Goal: Task Accomplishment & Management: Use online tool/utility

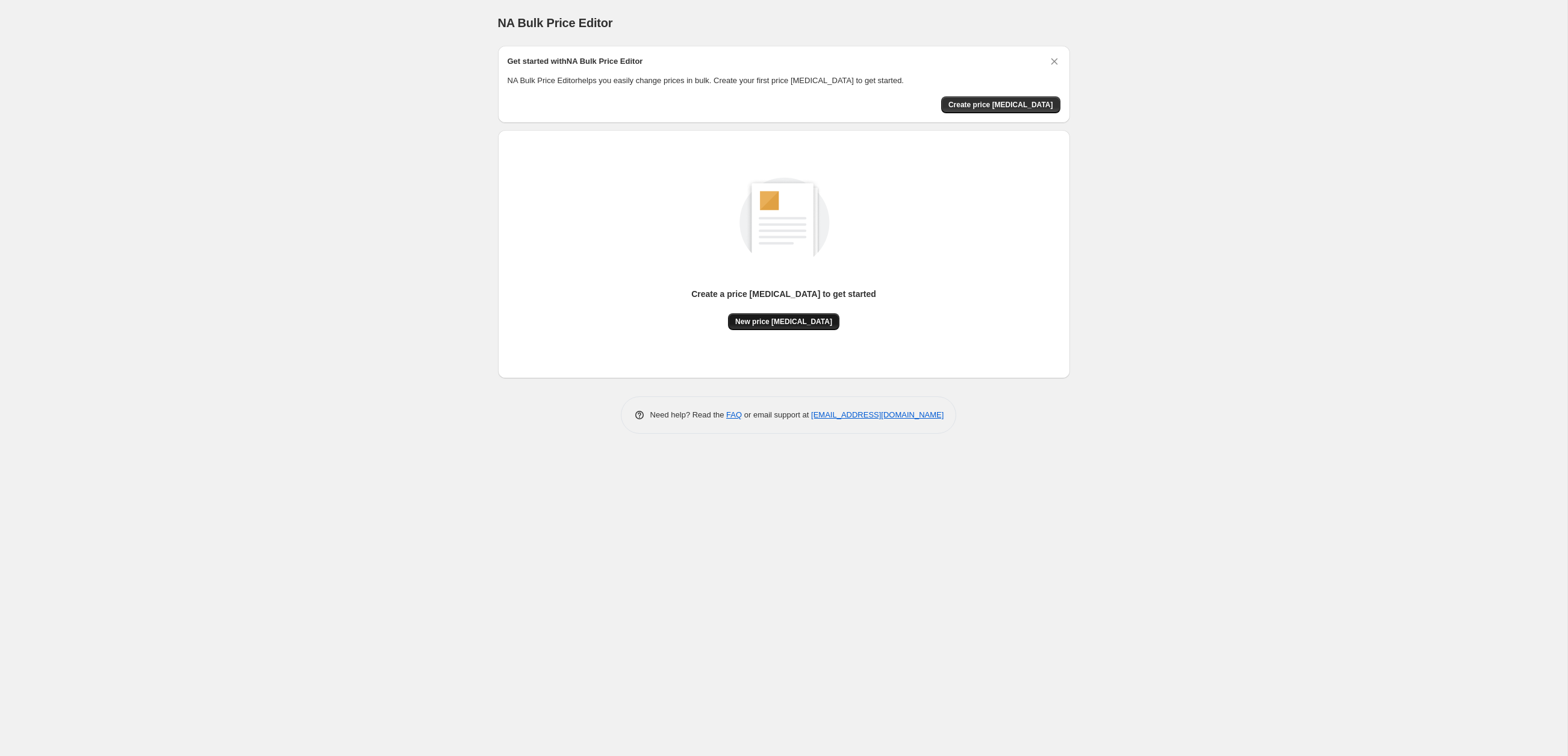
click at [787, 323] on span "New price [MEDICAL_DATA]" at bounding box center [784, 321] width 97 height 10
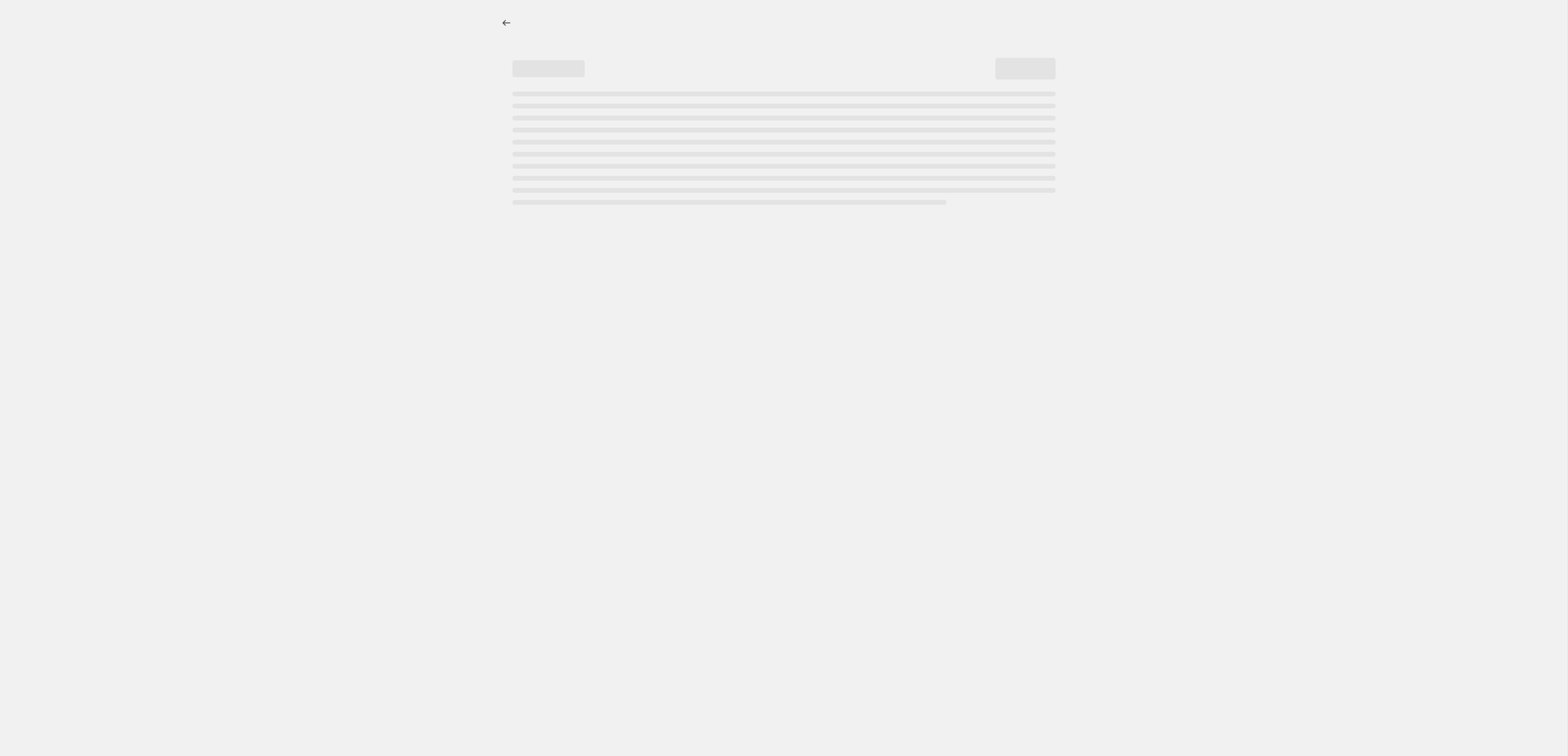
select select "percentage"
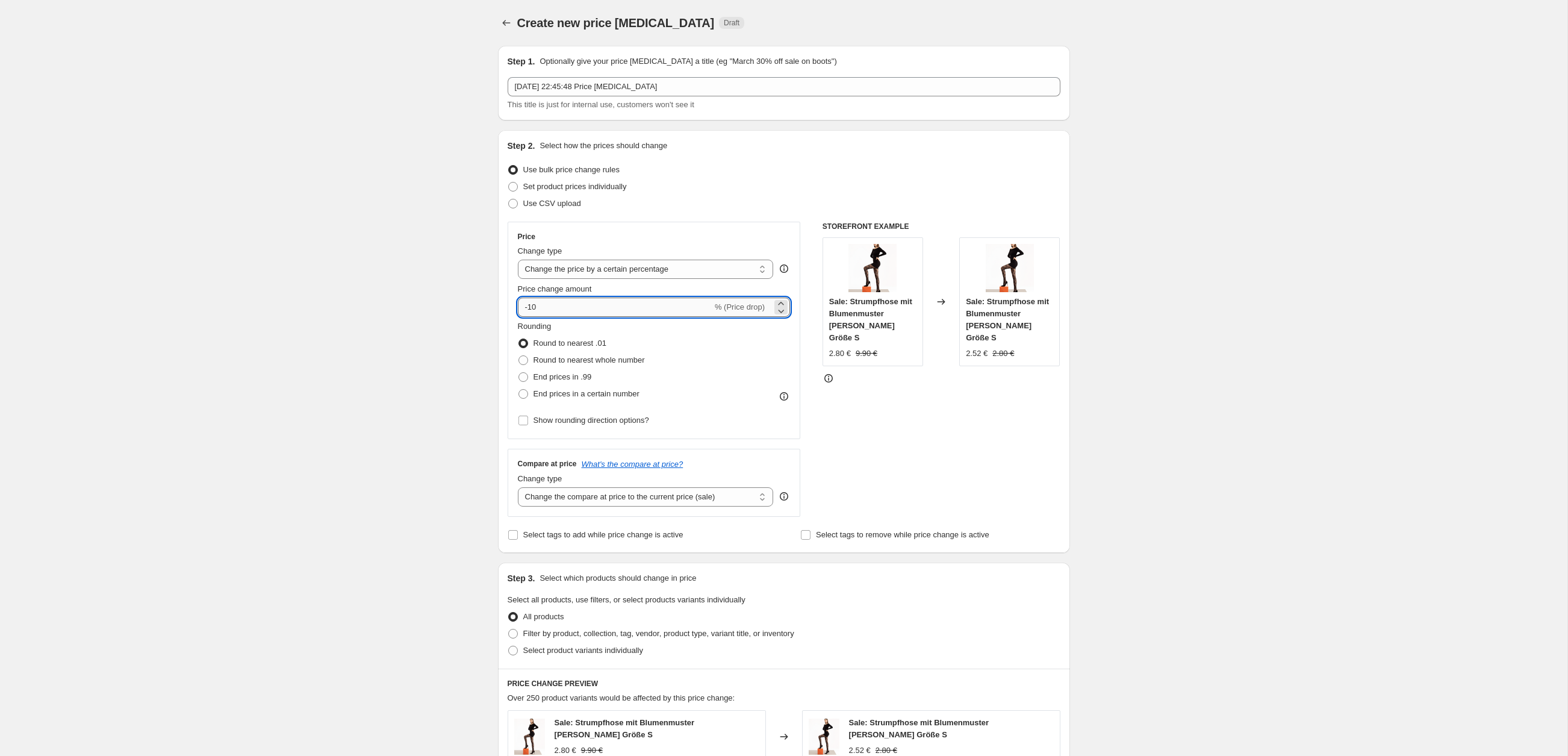
click at [575, 312] on input "-10" at bounding box center [615, 307] width 194 height 19
drag, startPoint x: 567, startPoint y: 309, endPoint x: 461, endPoint y: 315, distance: 106.2
click at [455, 315] on div "Create new price change job. This page is ready Create new price change job Dra…" at bounding box center [784, 606] width 1567 height 1212
click at [581, 315] on input "-10" at bounding box center [615, 307] width 194 height 19
type input "-1"
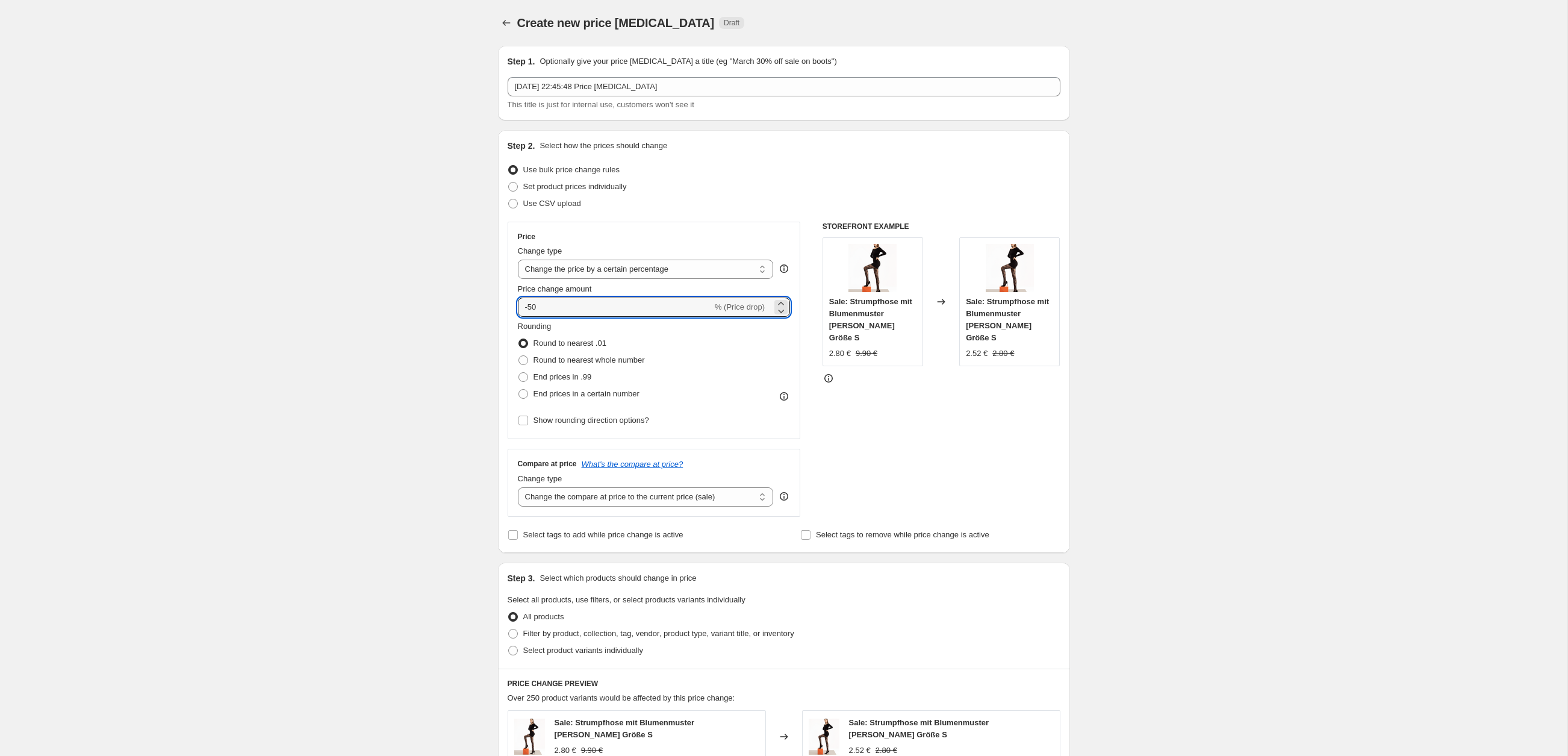
type input "-50"
click at [430, 398] on div "Create new price change job. This page is ready Create new price change job Dra…" at bounding box center [784, 606] width 1567 height 1212
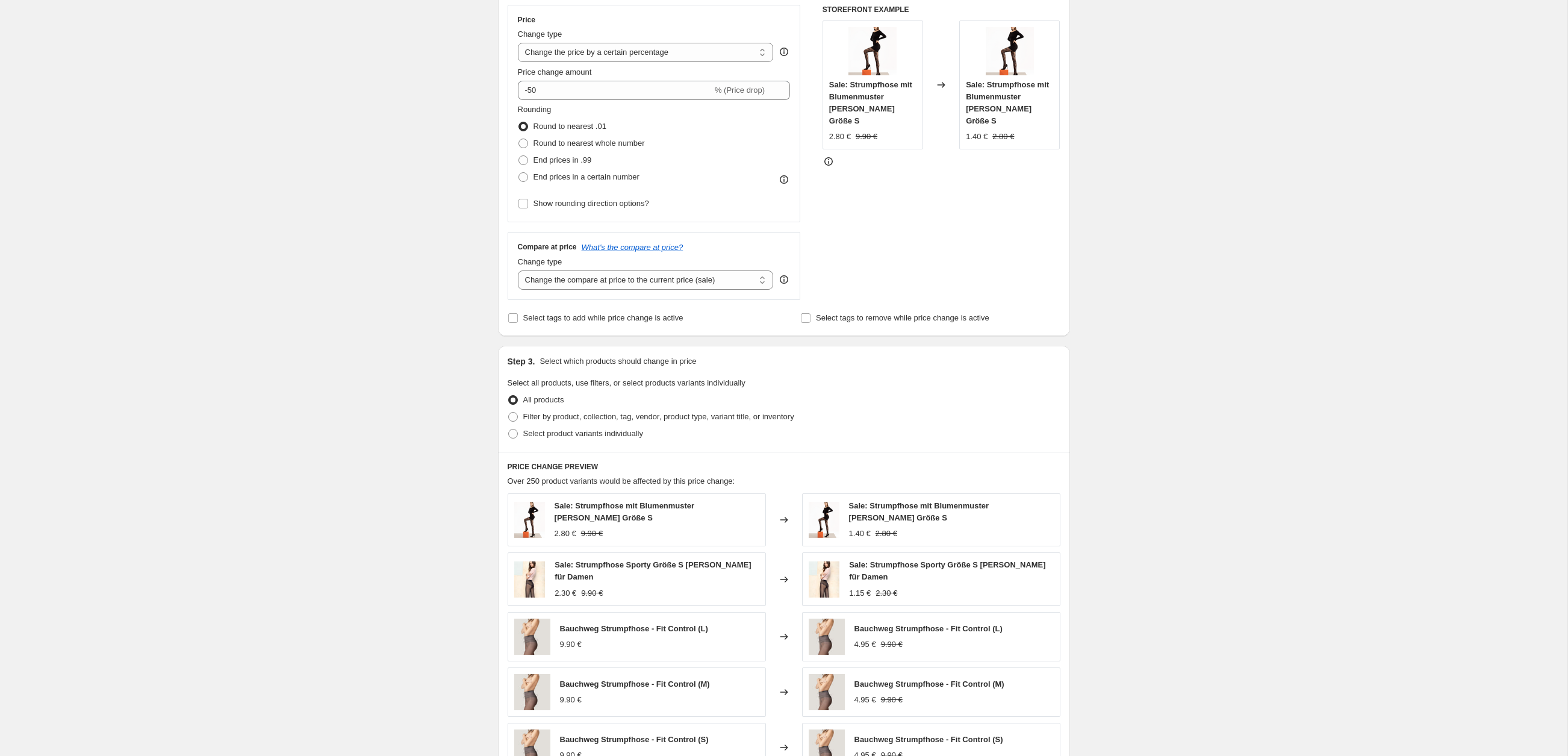
scroll to position [219, 0]
click at [522, 159] on span at bounding box center [523, 158] width 10 height 10
click at [519, 153] on input "End prices in .99" at bounding box center [518, 153] width 1 height 1
radio input "true"
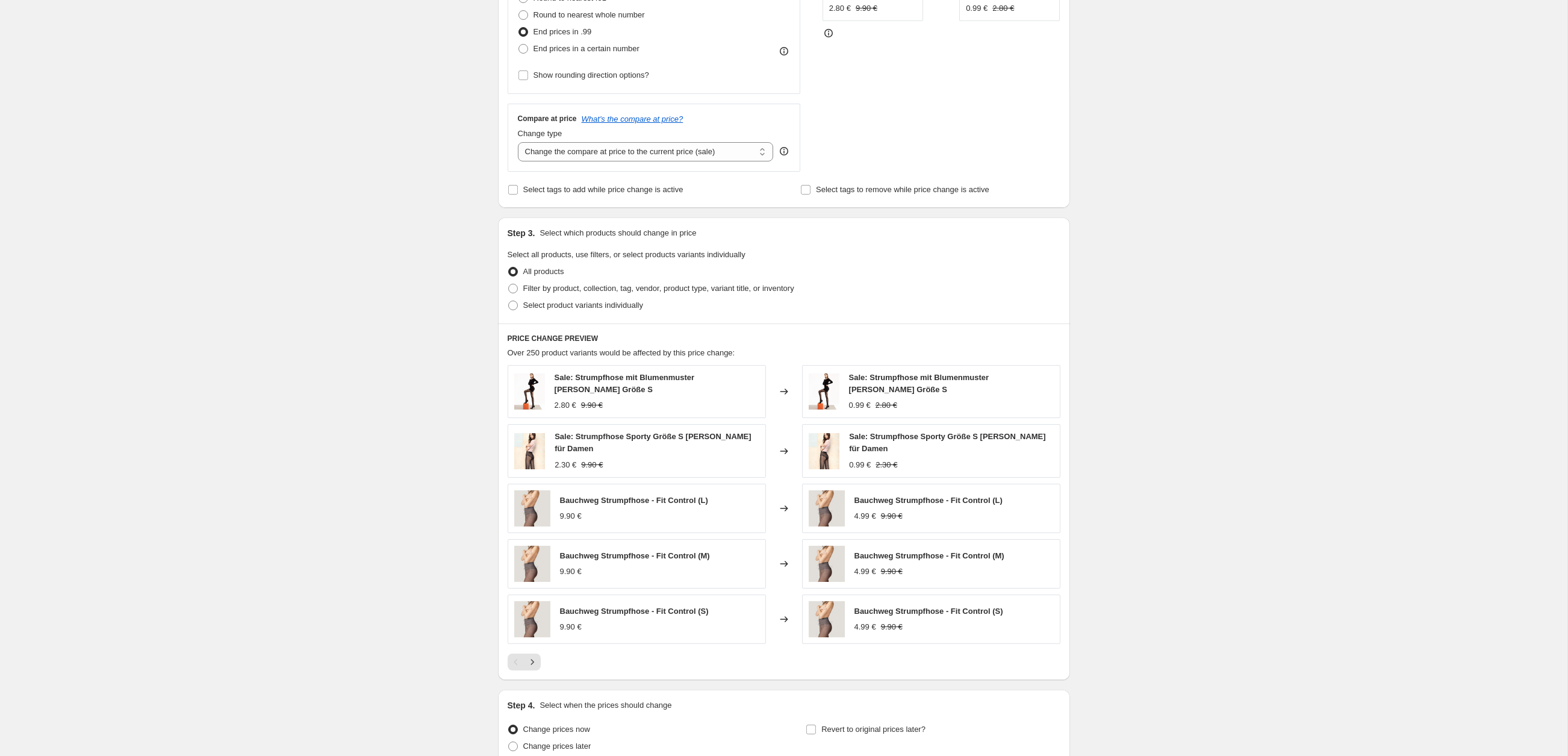
scroll to position [453, 0]
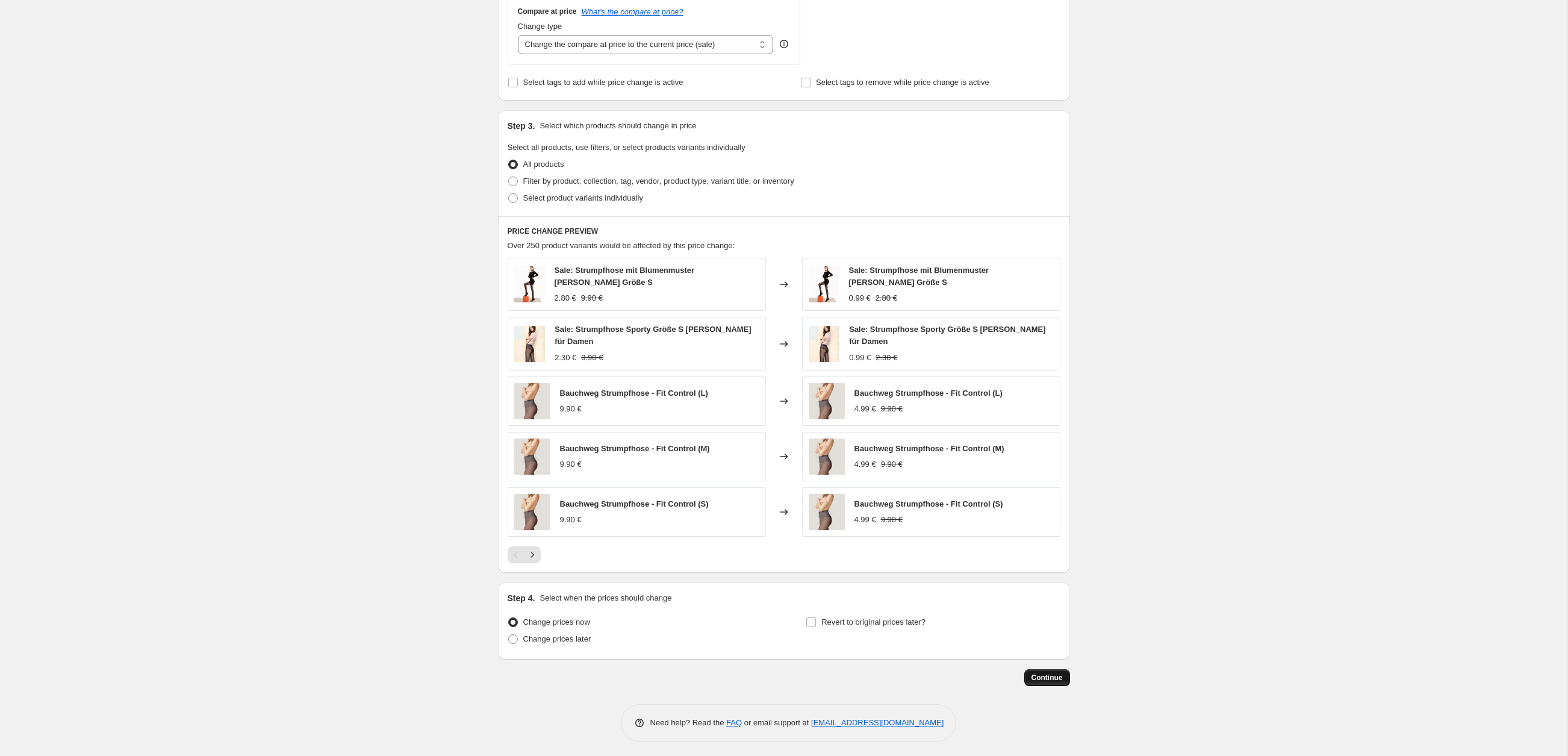
click at [1034, 676] on span "Continue" at bounding box center [1047, 678] width 31 height 10
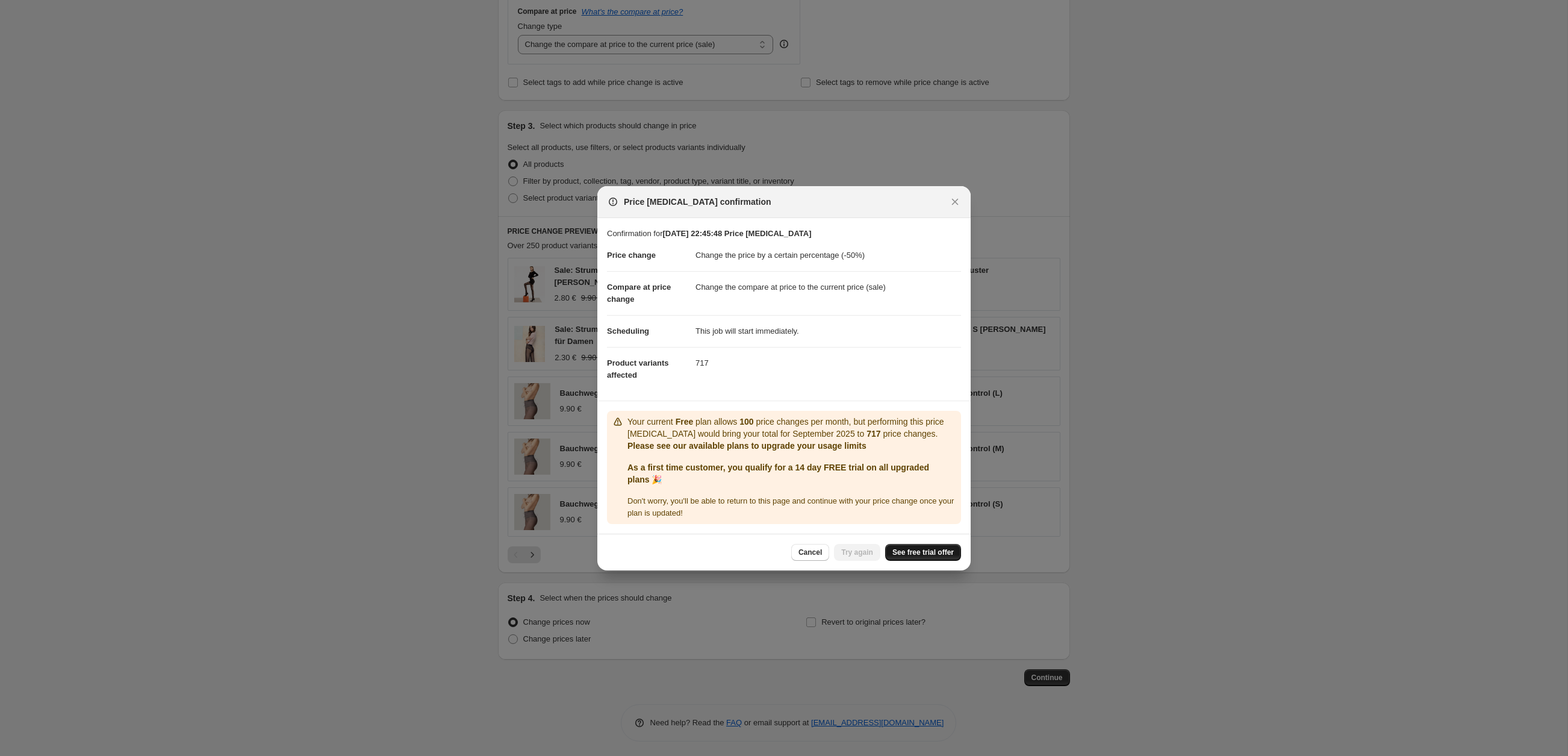
click at [909, 548] on span "See free trial offer" at bounding box center [923, 552] width 62 height 10
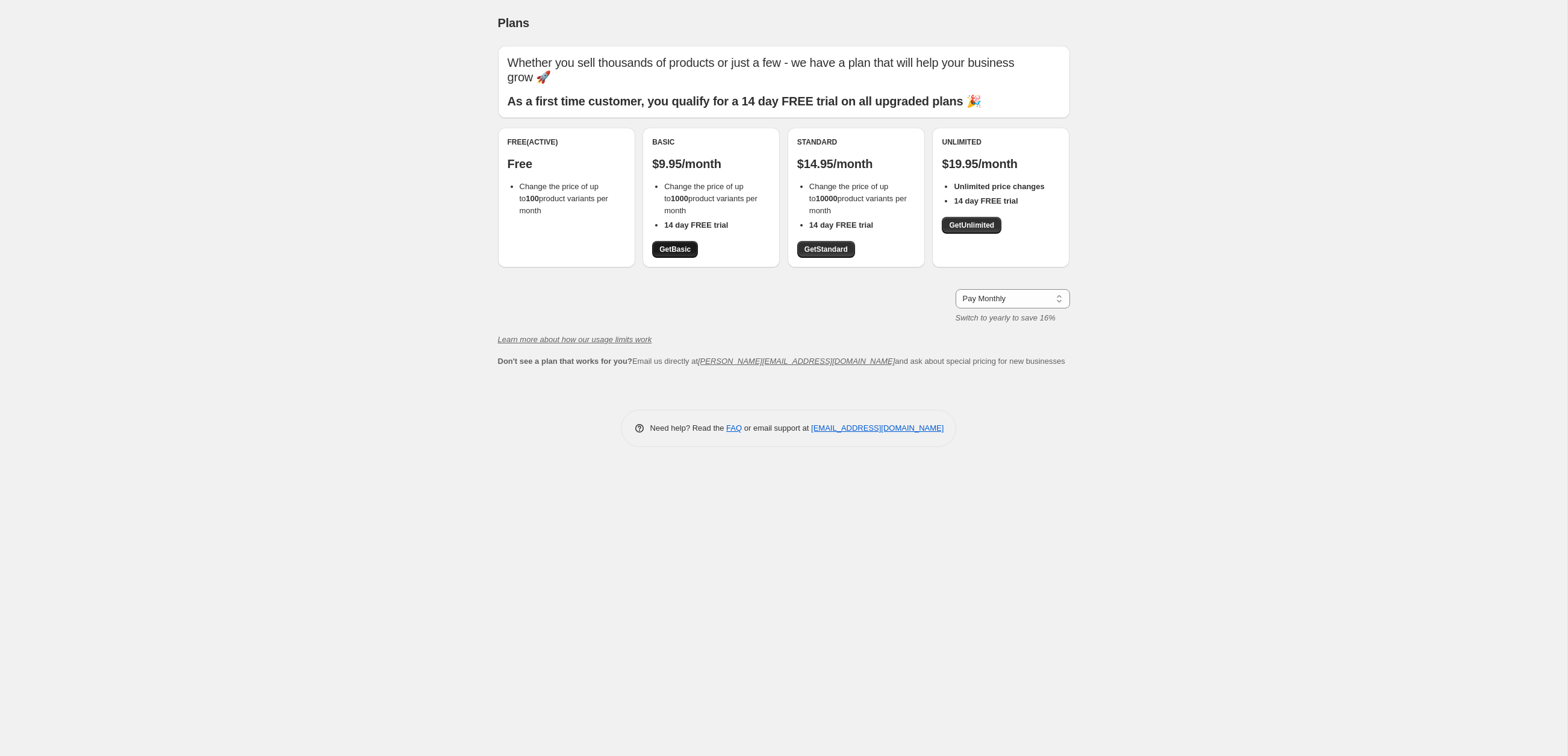
click at [687, 244] on span "Get Basic" at bounding box center [675, 249] width 31 height 10
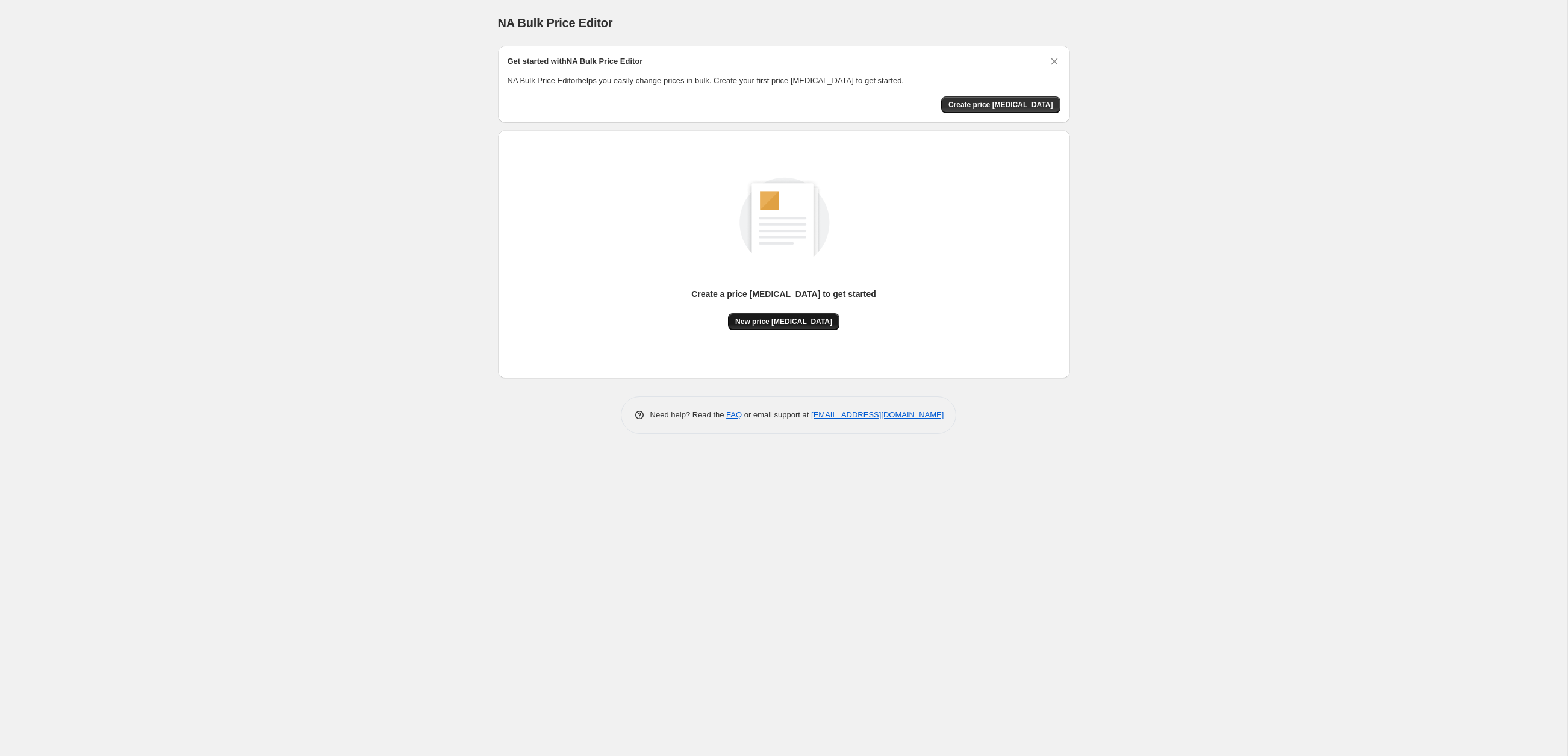
click at [766, 325] on span "New price [MEDICAL_DATA]" at bounding box center [784, 321] width 97 height 10
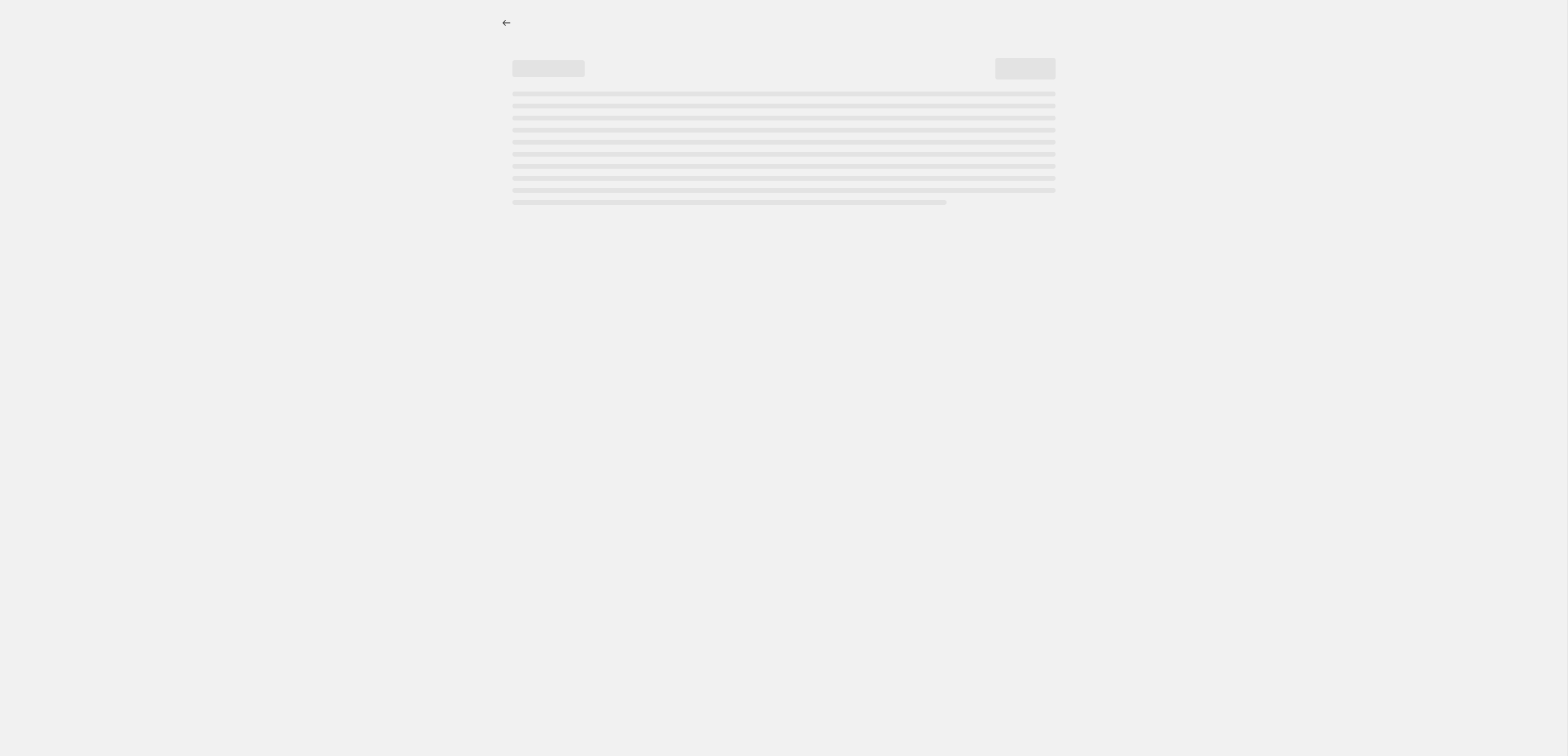
select select "percentage"
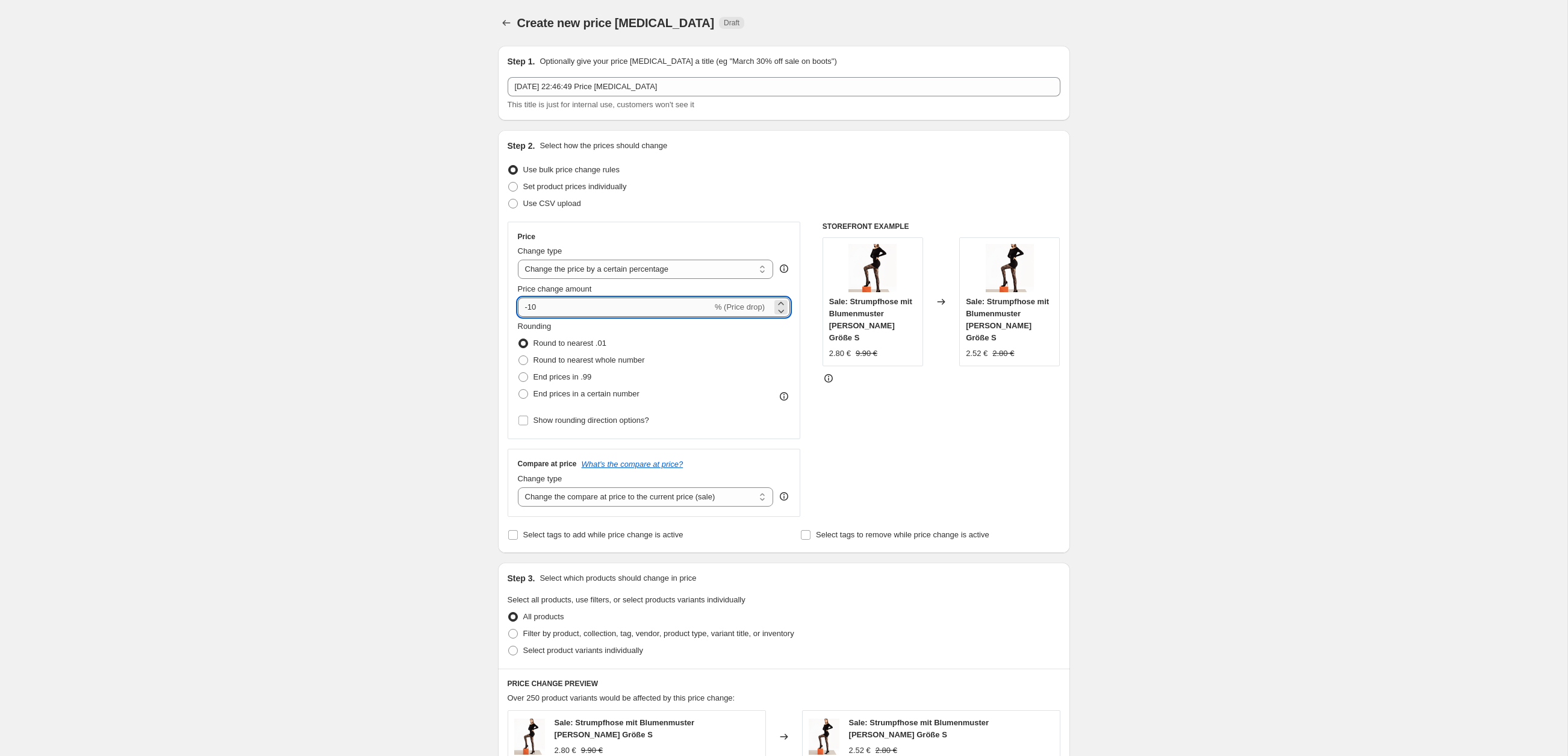
click at [535, 305] on input "-10" at bounding box center [615, 307] width 194 height 19
type input "-1"
type input "-30"
click at [522, 381] on span at bounding box center [523, 377] width 10 height 10
click at [519, 373] on input "End prices in .99" at bounding box center [518, 372] width 1 height 1
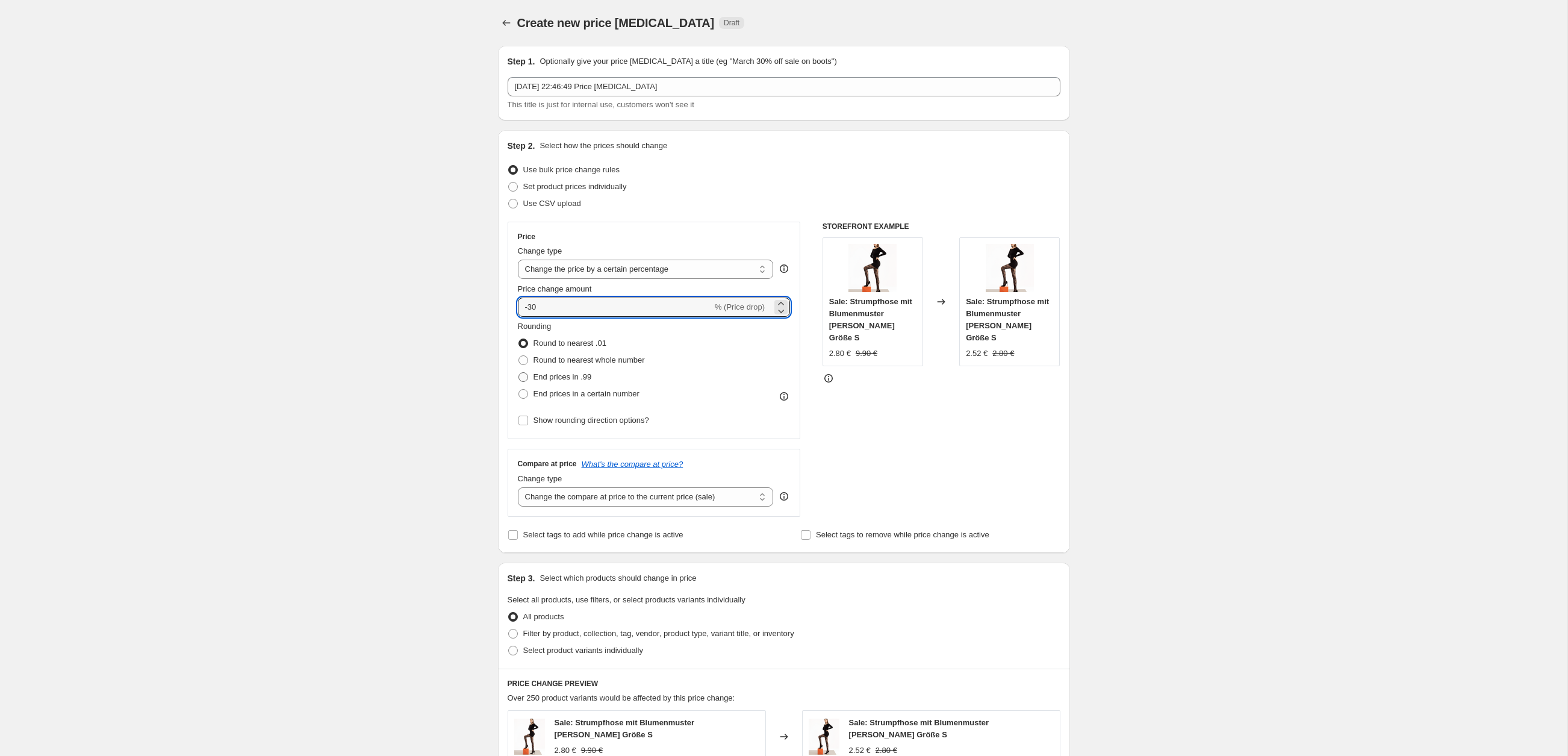
radio input "true"
click at [522, 394] on span at bounding box center [523, 394] width 10 height 10
click at [519, 390] on input "End prices in a certain number" at bounding box center [518, 389] width 1 height 1
radio input "true"
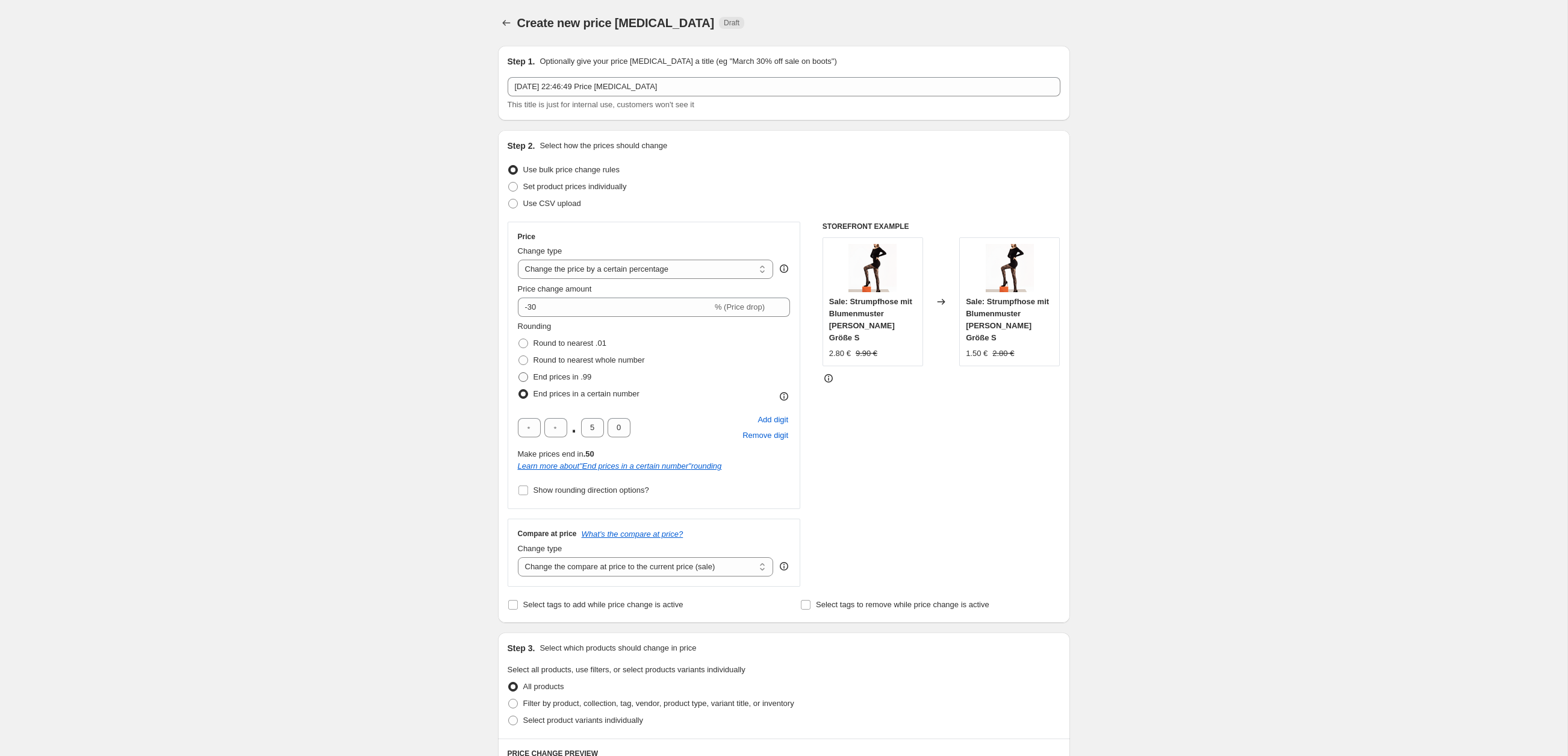
click at [520, 373] on span at bounding box center [523, 377] width 10 height 10
click at [519, 373] on input "End prices in .99" at bounding box center [518, 372] width 1 height 1
radio input "true"
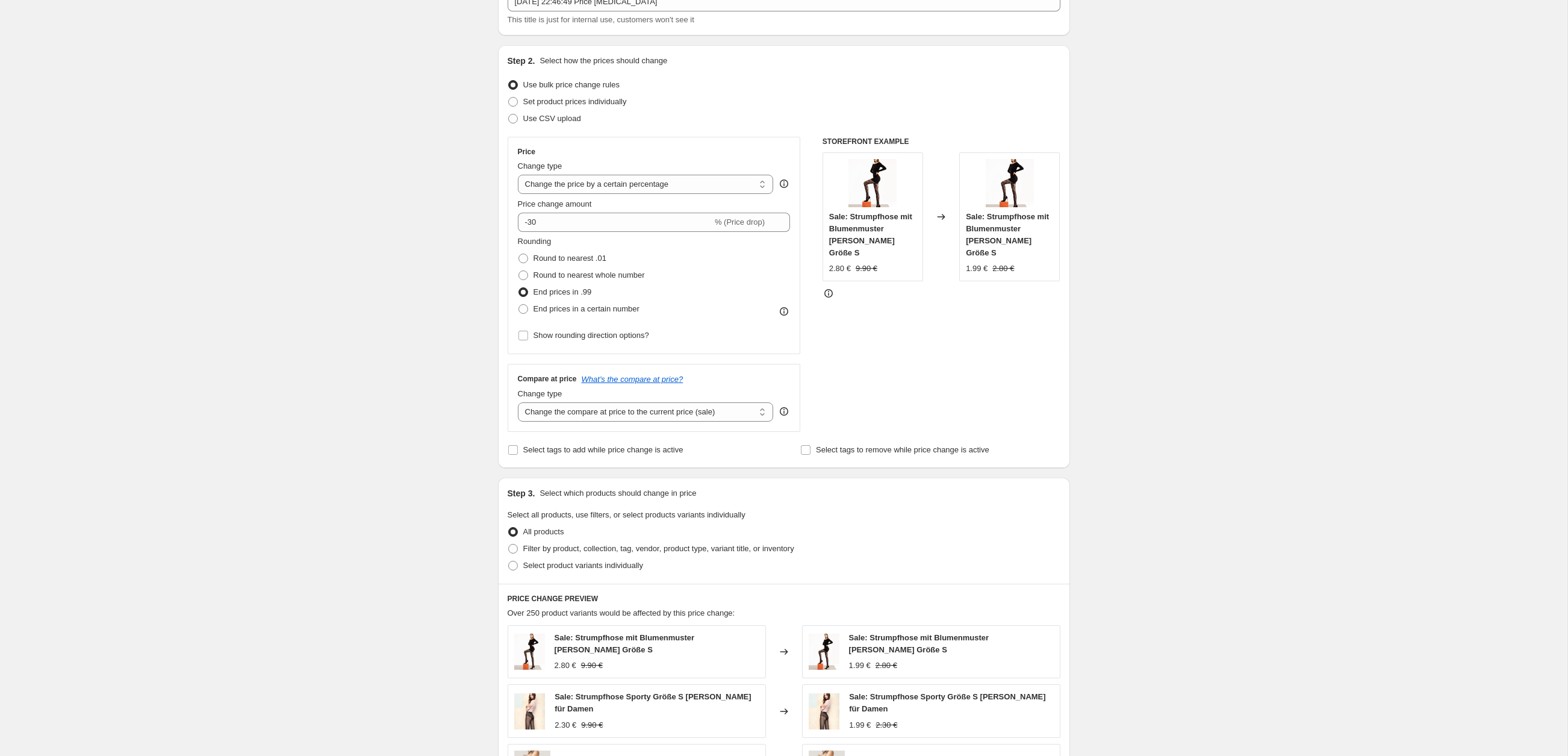
scroll to position [110, 0]
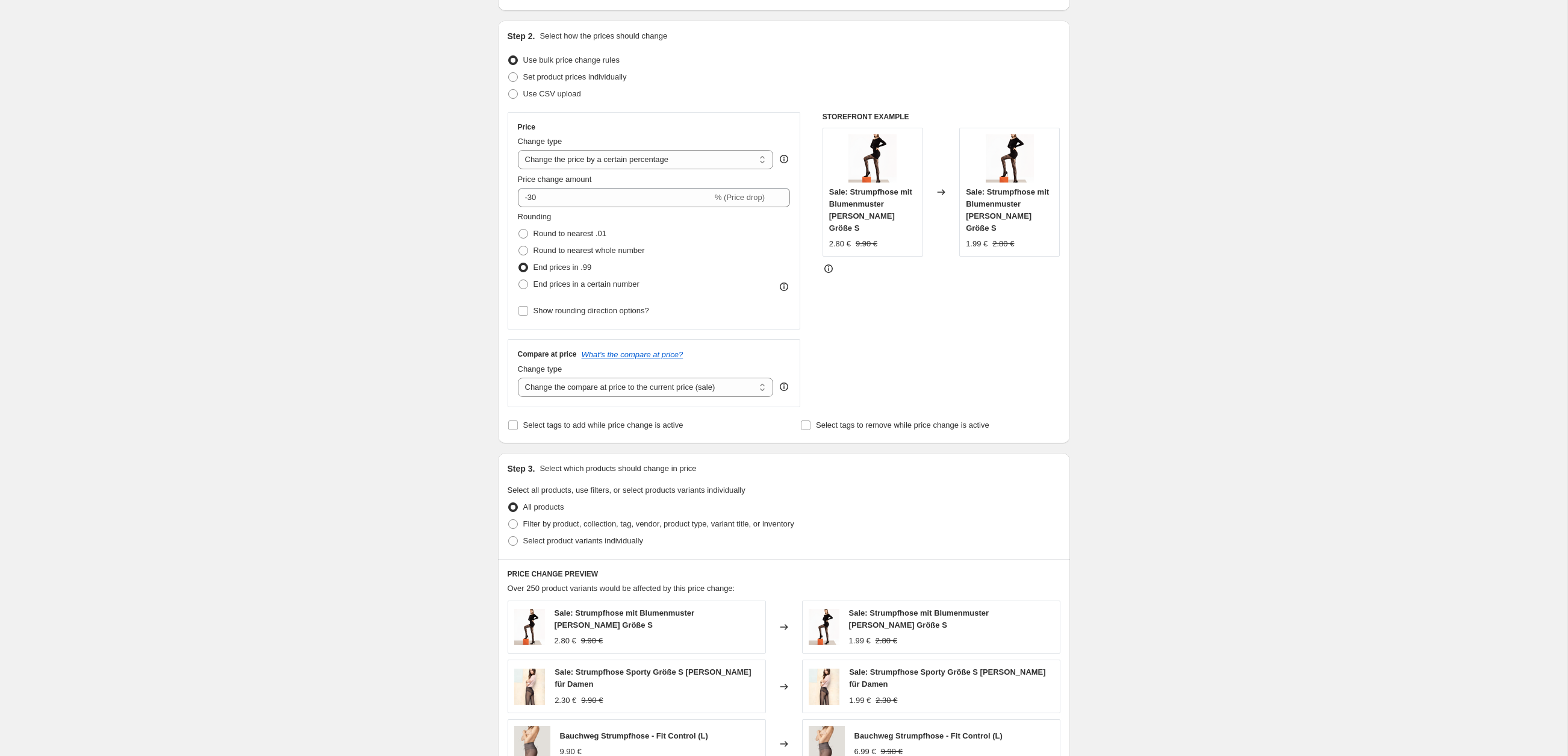
click at [514, 255] on div "Price Change type Change the price to a certain amount Change the price by a ce…" at bounding box center [654, 221] width 293 height 218
click at [524, 251] on span at bounding box center [523, 250] width 10 height 10
click at [519, 246] on input "Round to nearest whole number" at bounding box center [518, 246] width 1 height 1
radio input "true"
click at [521, 269] on span at bounding box center [523, 267] width 10 height 10
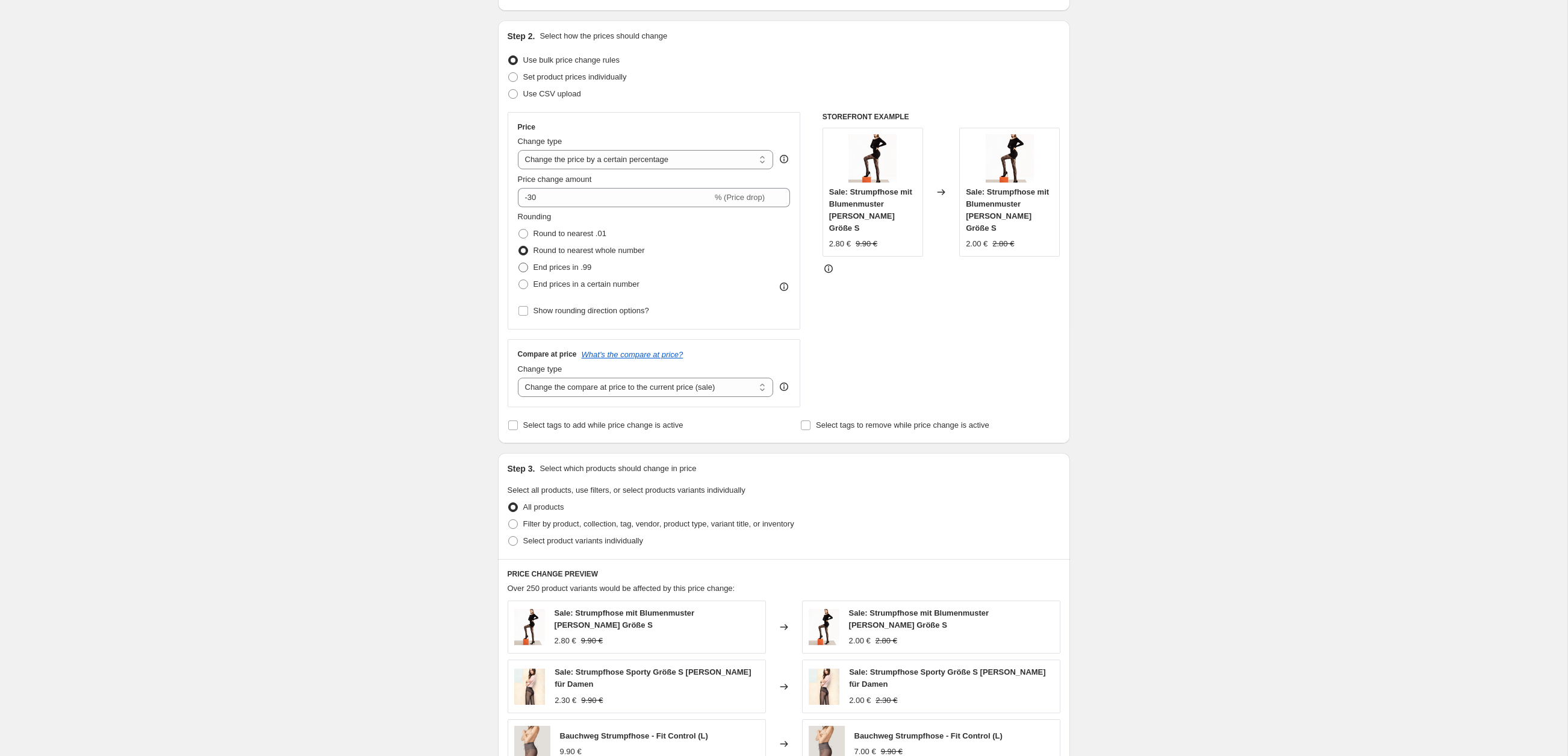
click at [519, 264] on input "End prices in .99" at bounding box center [518, 263] width 1 height 1
radio input "true"
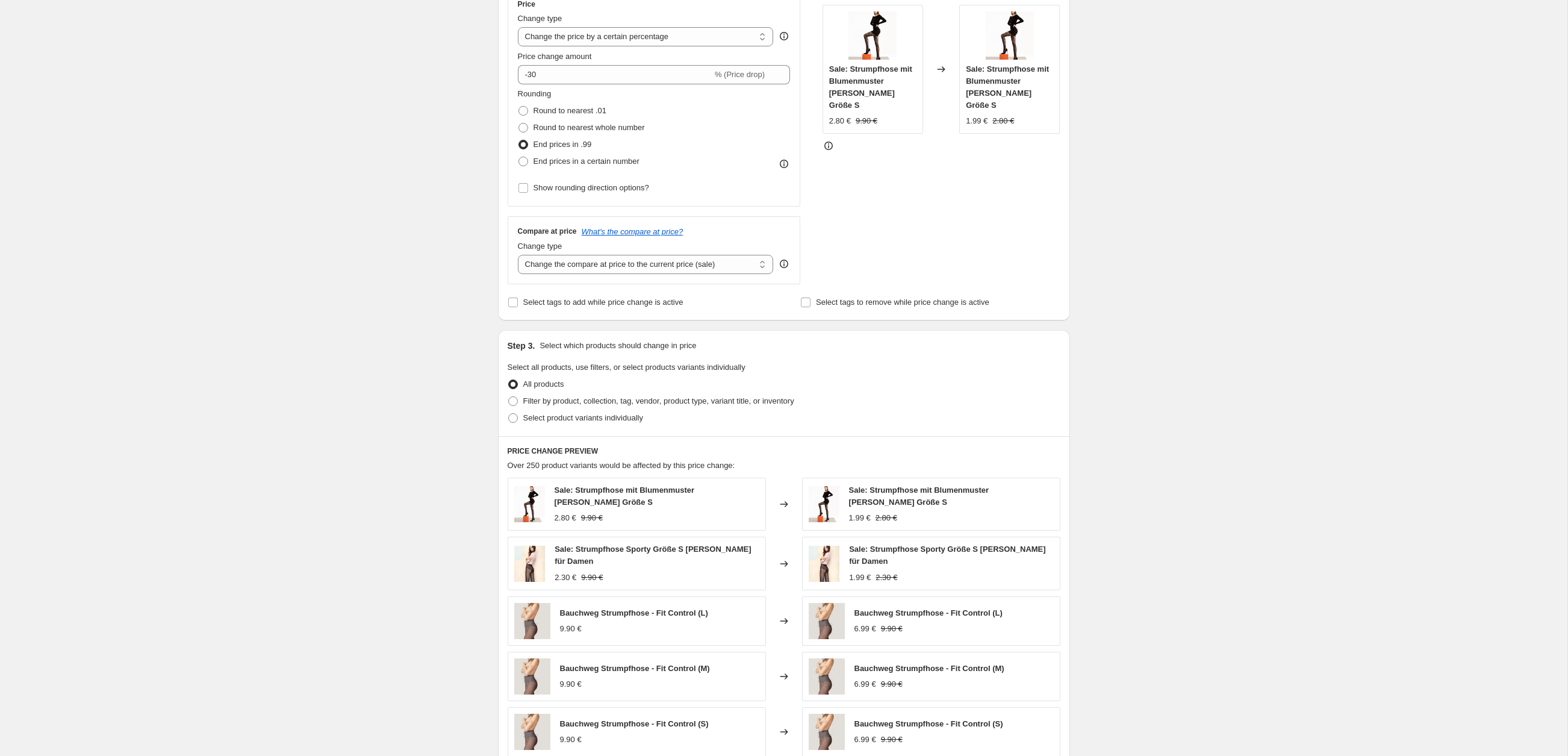
scroll to position [219, 0]
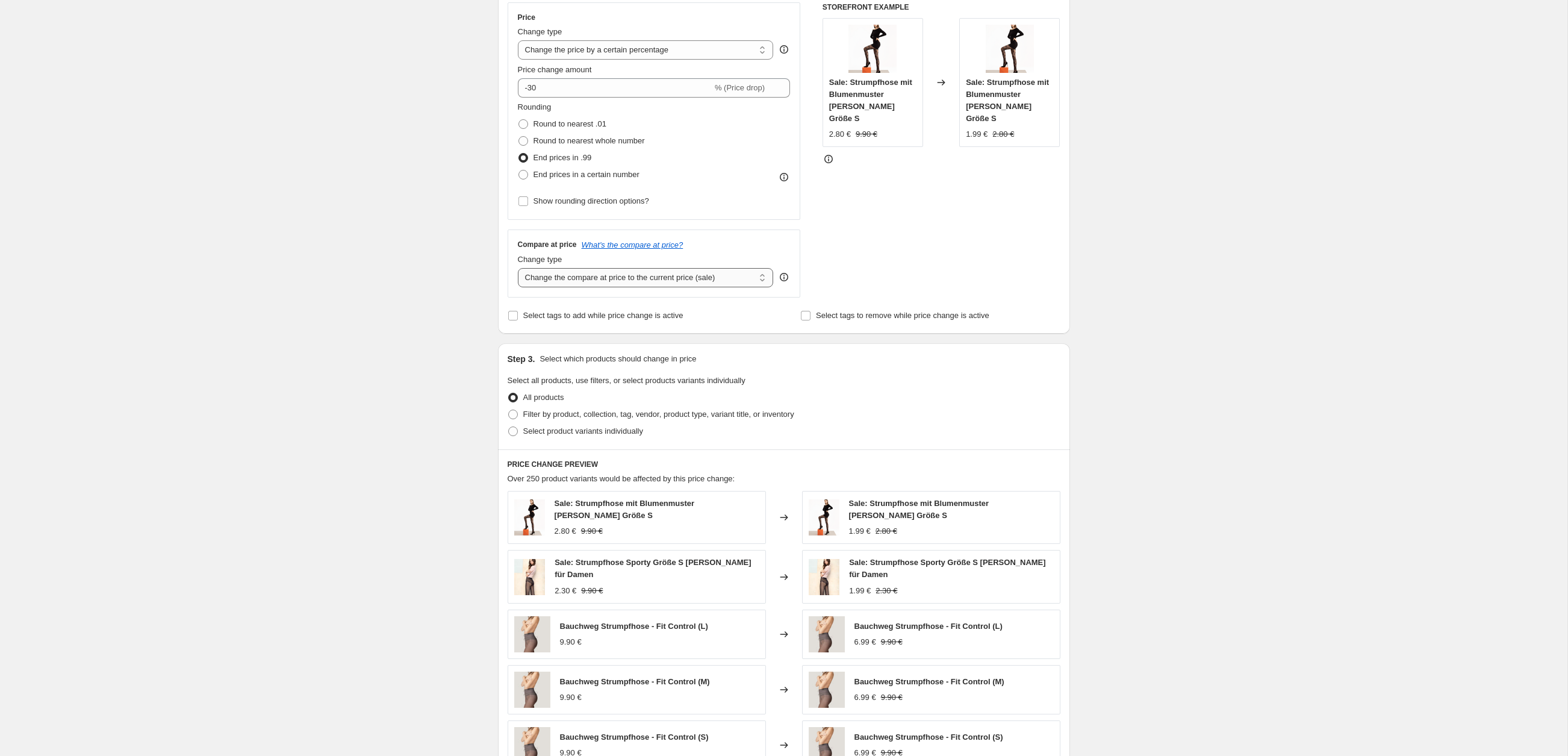
click at [668, 281] on select "Change the compare at price to the current price (sale) Change the compare at p…" at bounding box center [646, 277] width 256 height 19
click at [285, 315] on div "Create new price [MEDICAL_DATA]. This page is ready Create new price [MEDICAL_D…" at bounding box center [784, 387] width 1567 height 1212
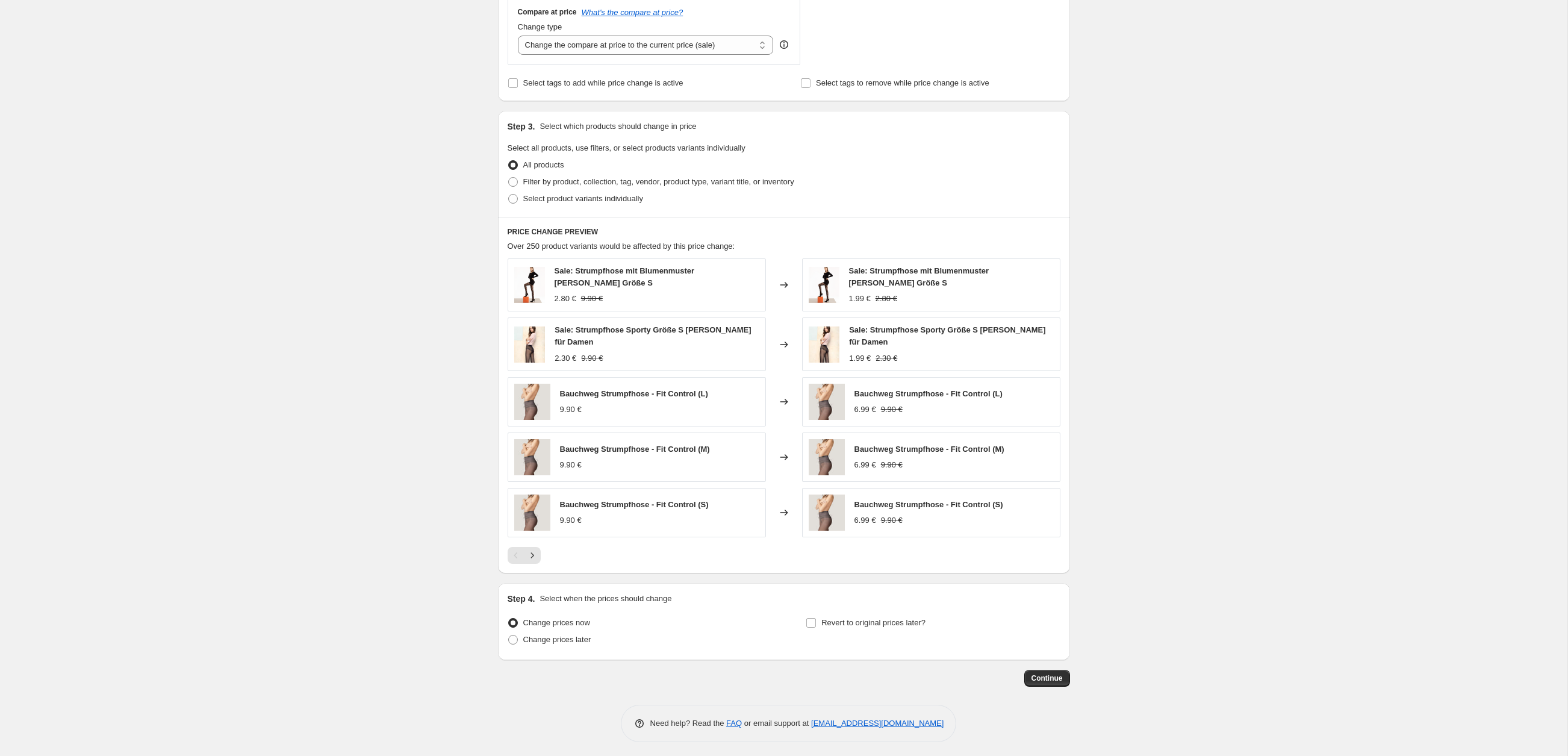
scroll to position [453, 0]
click at [1042, 674] on span "Continue" at bounding box center [1047, 678] width 31 height 10
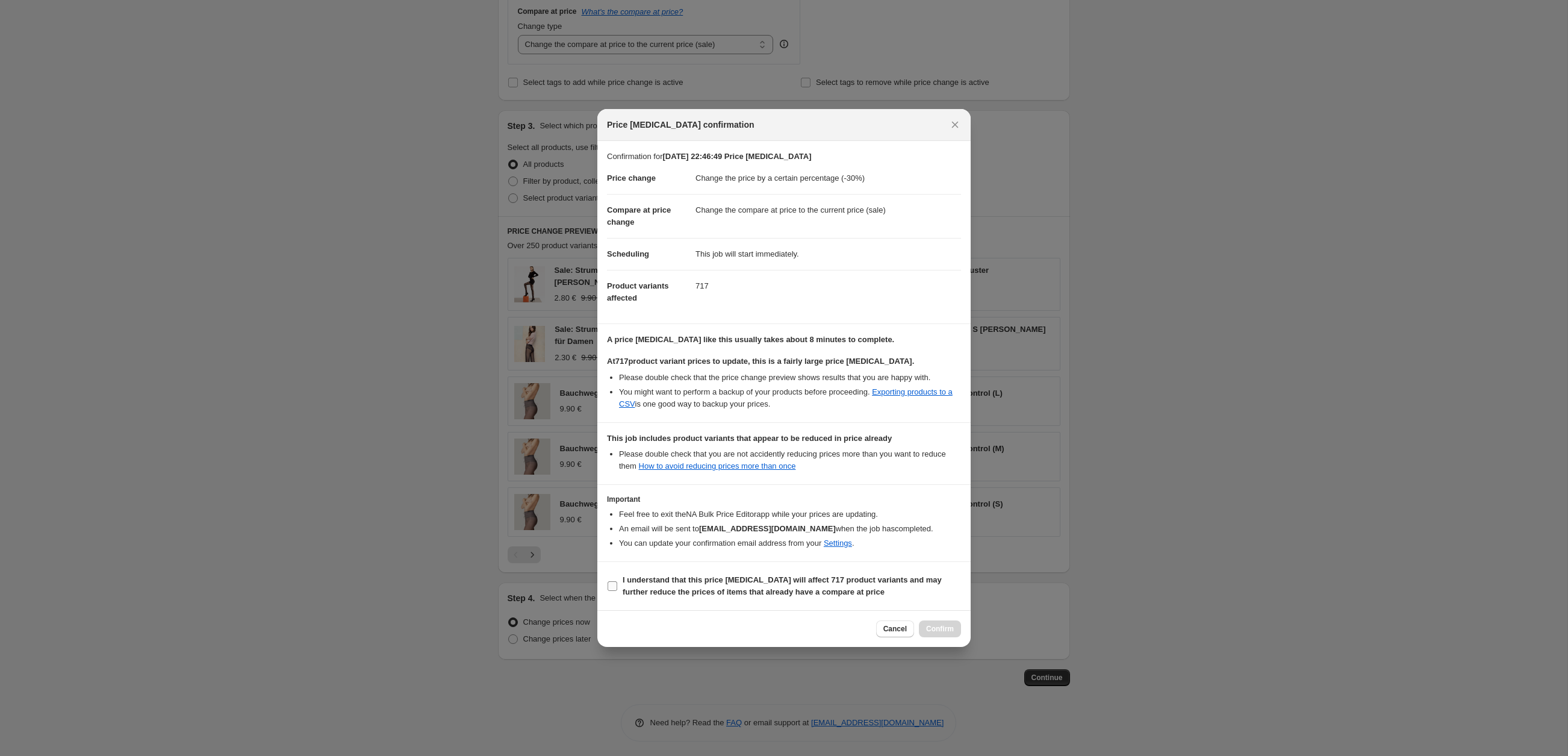
click at [617, 585] on input "I understand that this price [MEDICAL_DATA] will affect 717 product variants an…" at bounding box center [612, 586] width 10 height 10
checkbox input "true"
click at [950, 635] on button "Confirm" at bounding box center [940, 629] width 42 height 17
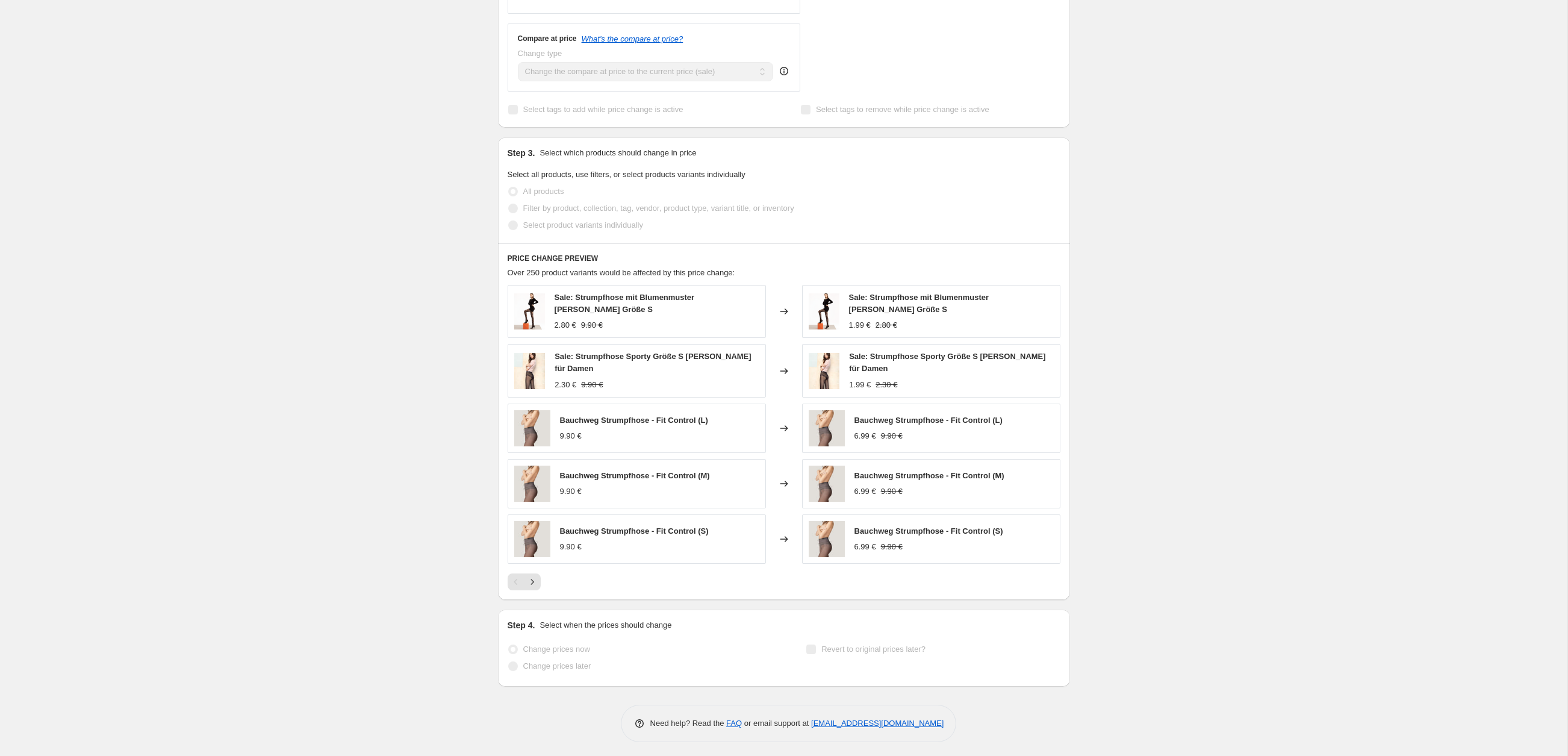
scroll to position [512, 0]
click at [324, 459] on div "[DATE] 22:46:49 Price [MEDICAL_DATA]. This page is ready [DATE] 22:46:49 Price …" at bounding box center [784, 135] width 1567 height 1241
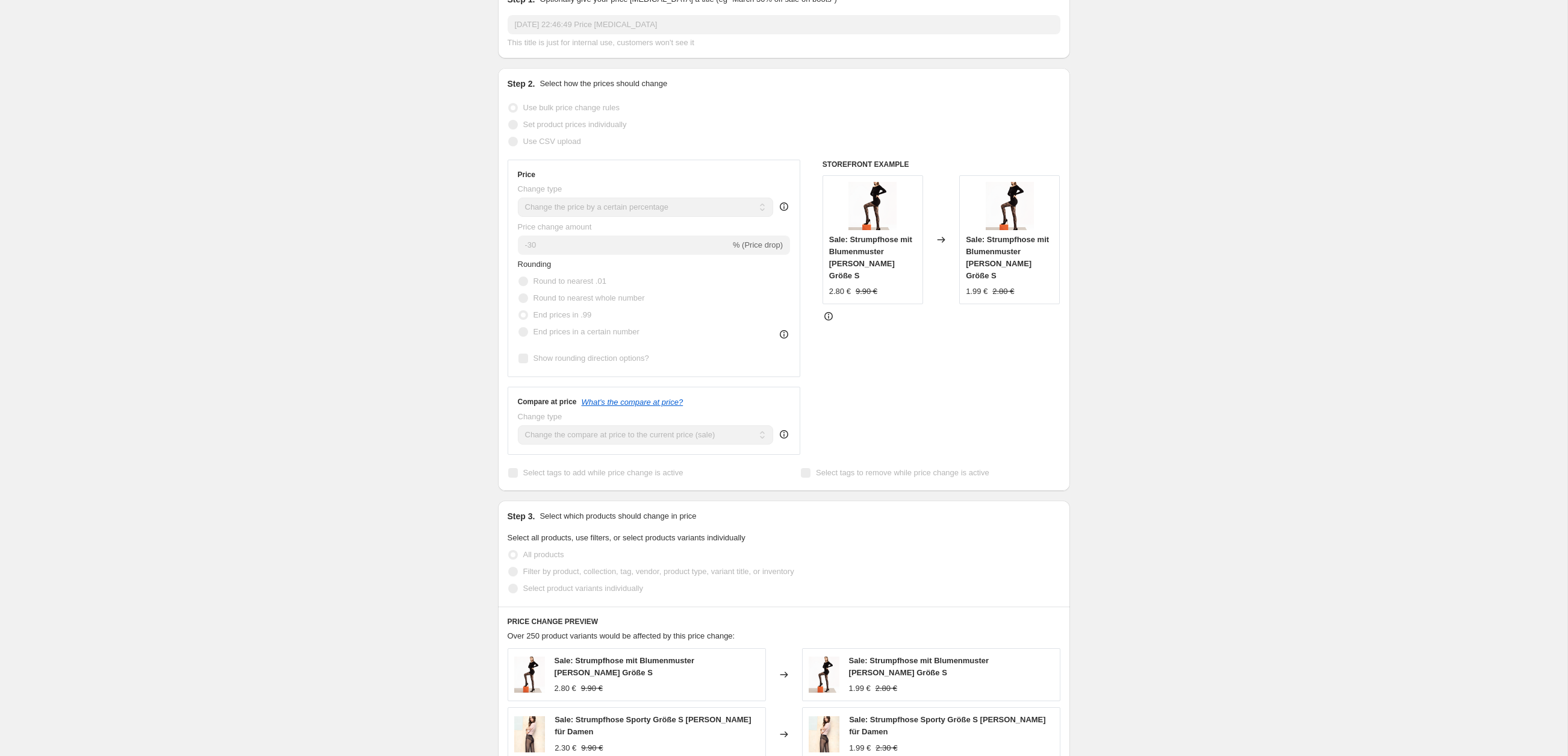
scroll to position [0, 0]
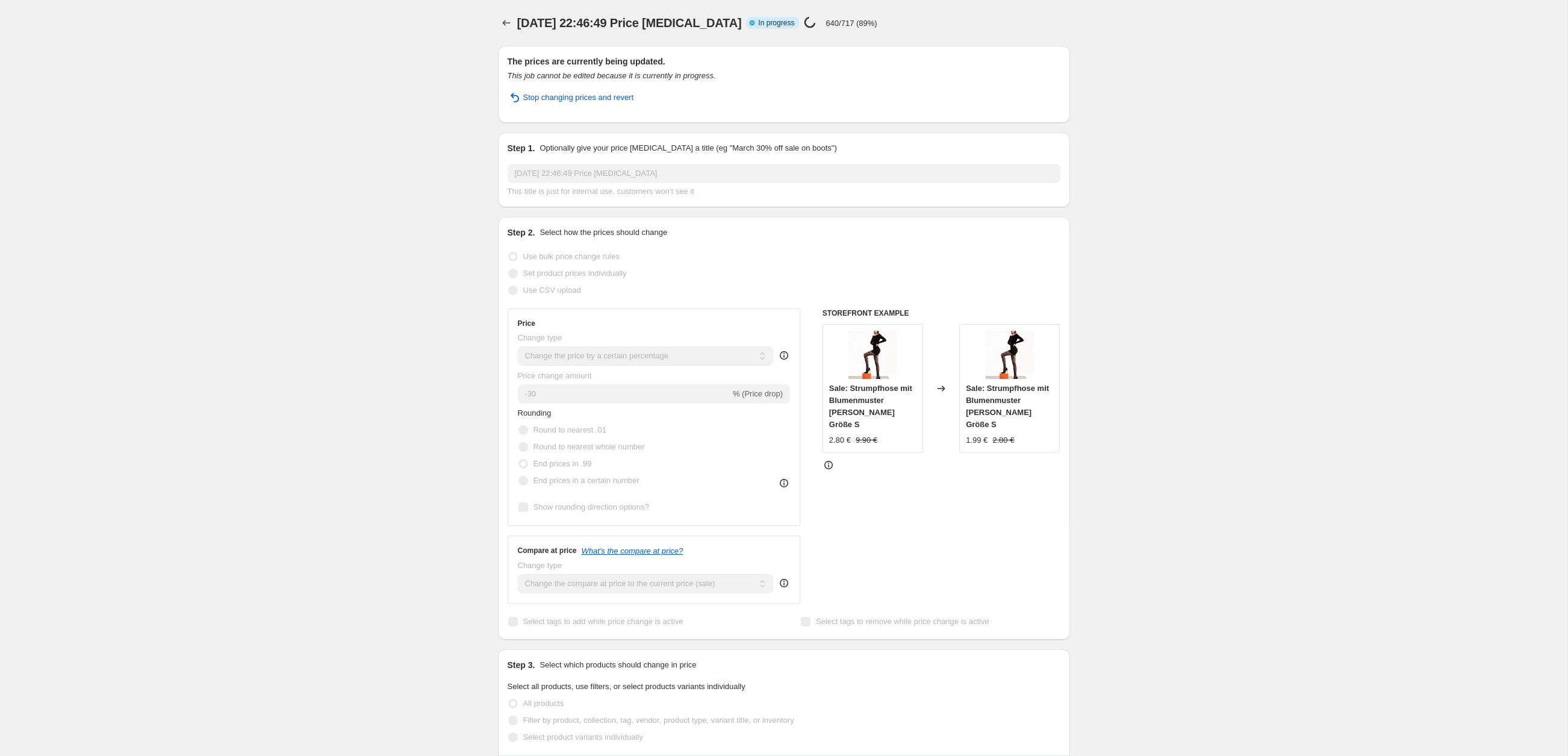
select select "percentage"
